Goal: Check status: Check status

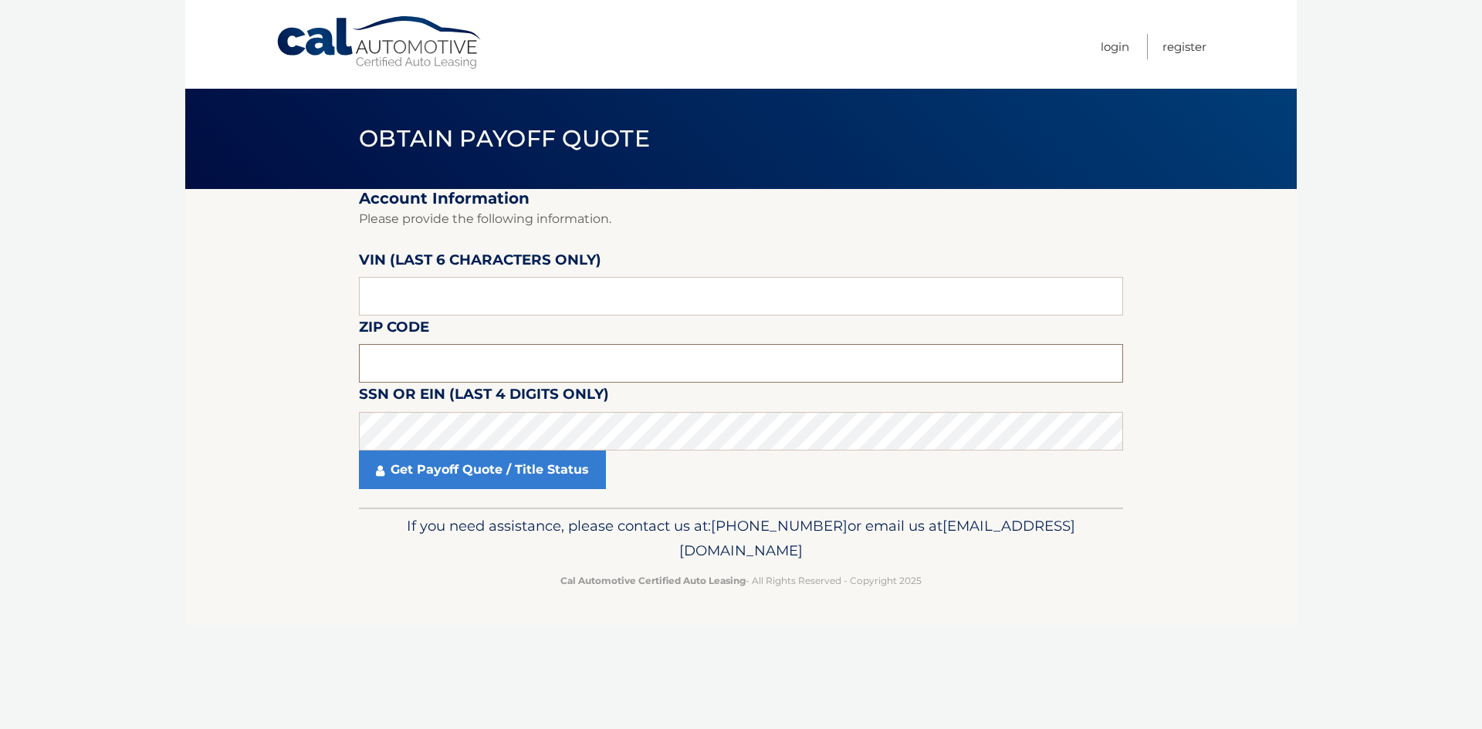
click at [439, 351] on input "text" at bounding box center [741, 363] width 764 height 39
click at [419, 289] on input "text" at bounding box center [741, 296] width 764 height 39
type input "003931"
click at [415, 362] on input "text" at bounding box center [741, 363] width 764 height 39
type input "11803"
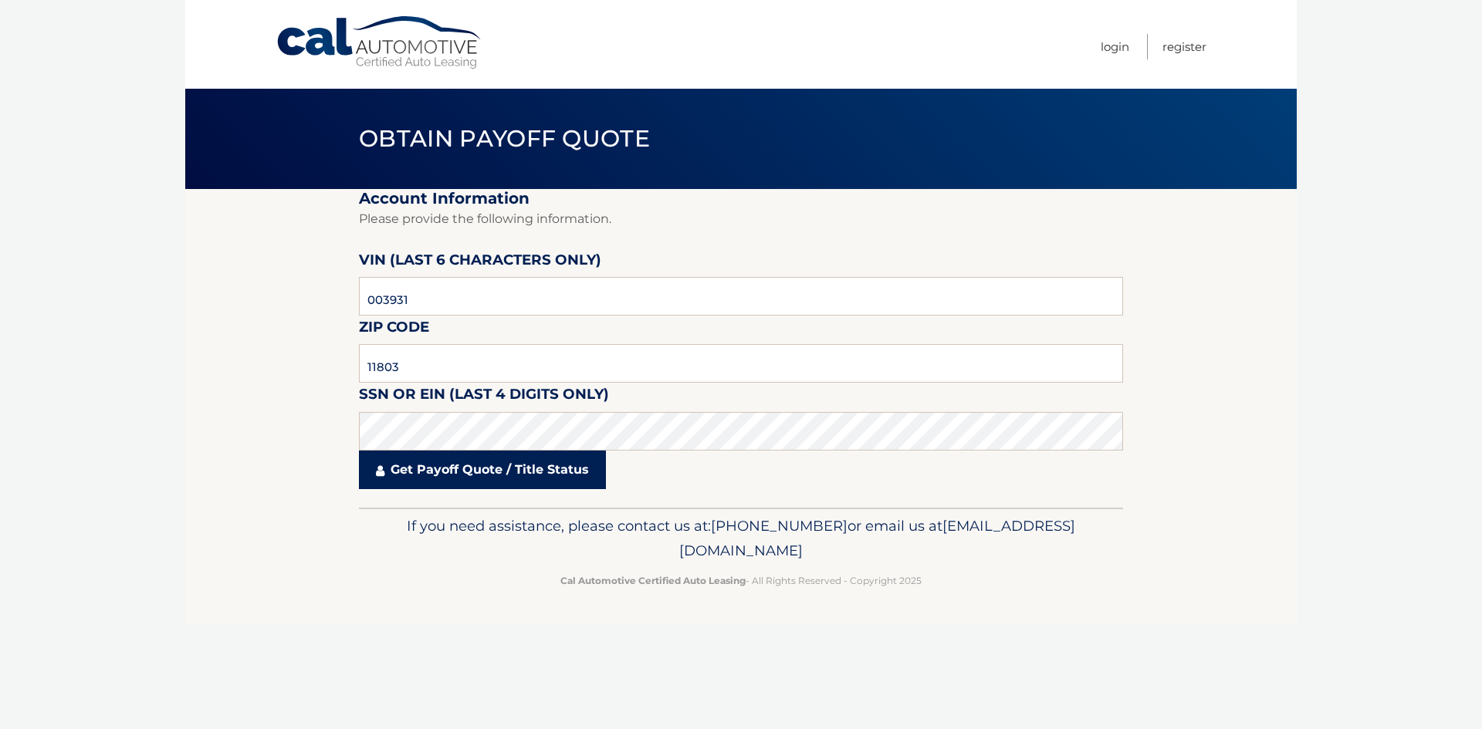
click at [488, 465] on link "Get Payoff Quote / Title Status" at bounding box center [482, 470] width 247 height 39
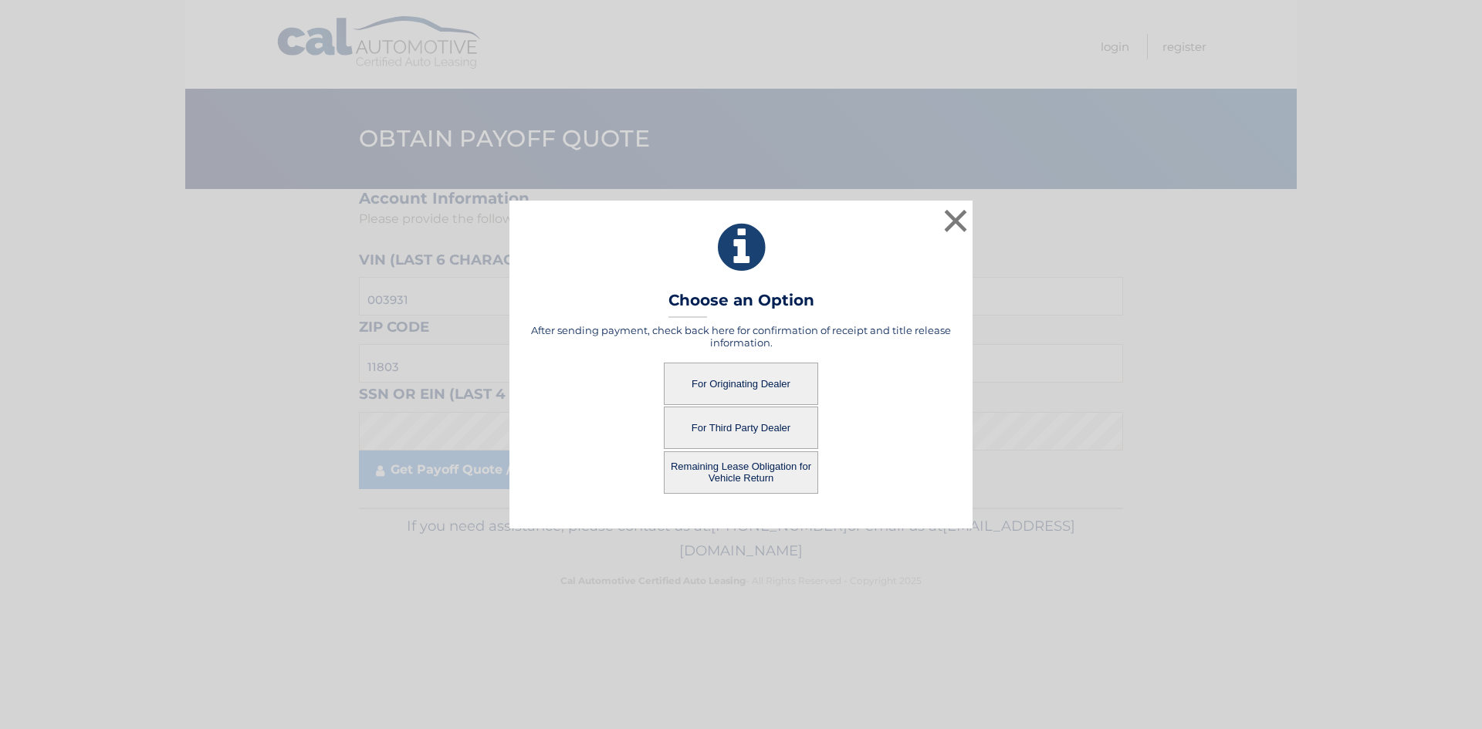
click at [735, 430] on button "For Third Party Dealer" at bounding box center [741, 428] width 154 height 42
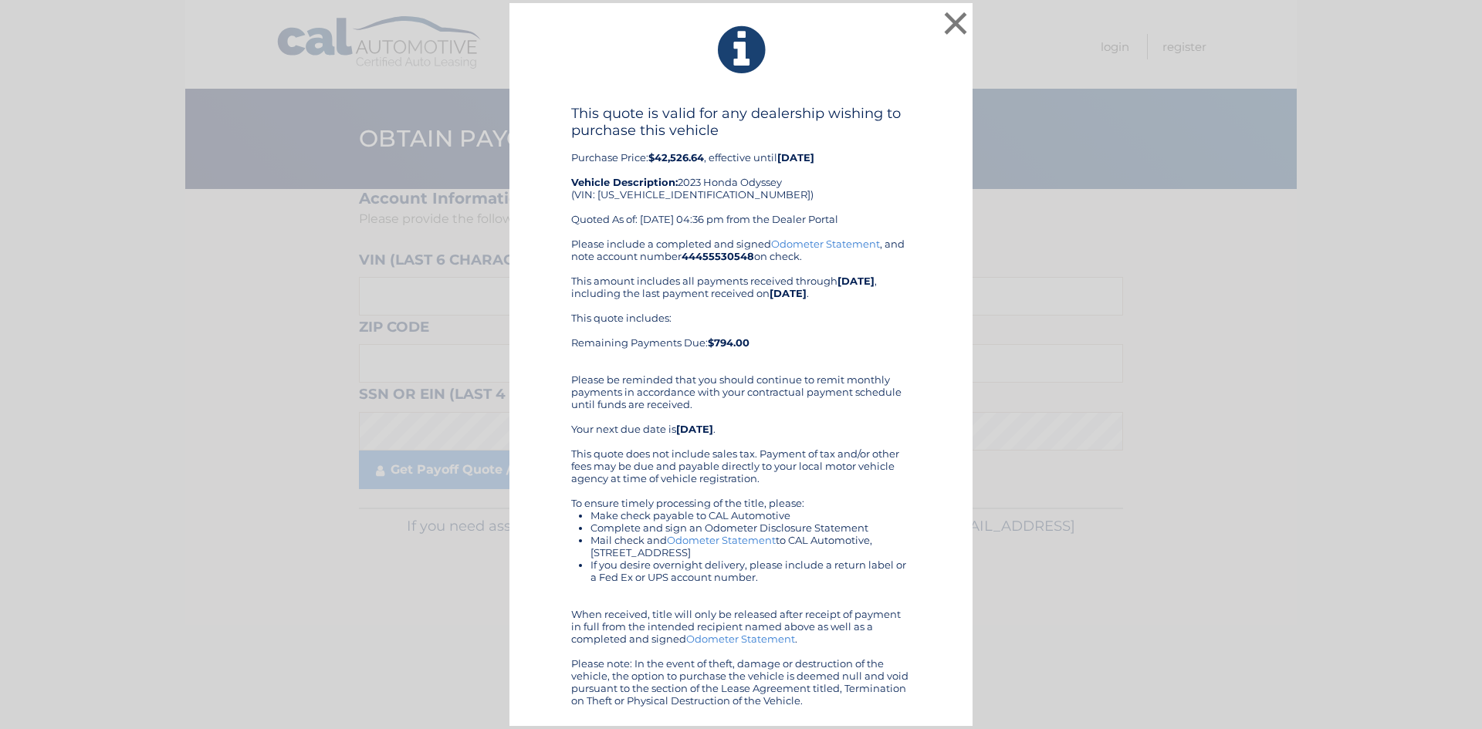
click at [678, 157] on b "$42,526.64" at bounding box center [676, 157] width 56 height 12
click at [711, 172] on div "This quote is valid for any dealership wishing to purchase this vehicle Purchas…" at bounding box center [741, 171] width 340 height 133
click at [946, 23] on button "×" at bounding box center [955, 23] width 31 height 31
